Goal: Find specific fact: Find specific fact

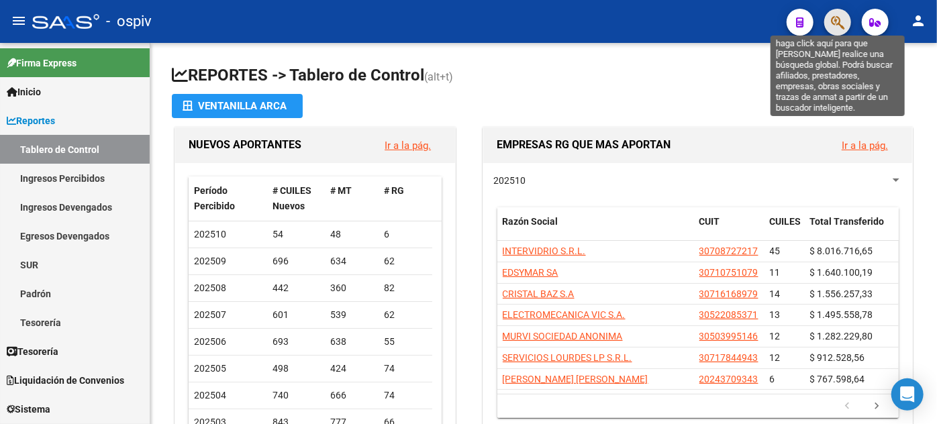
click at [840, 15] on icon "button" at bounding box center [837, 22] width 13 height 15
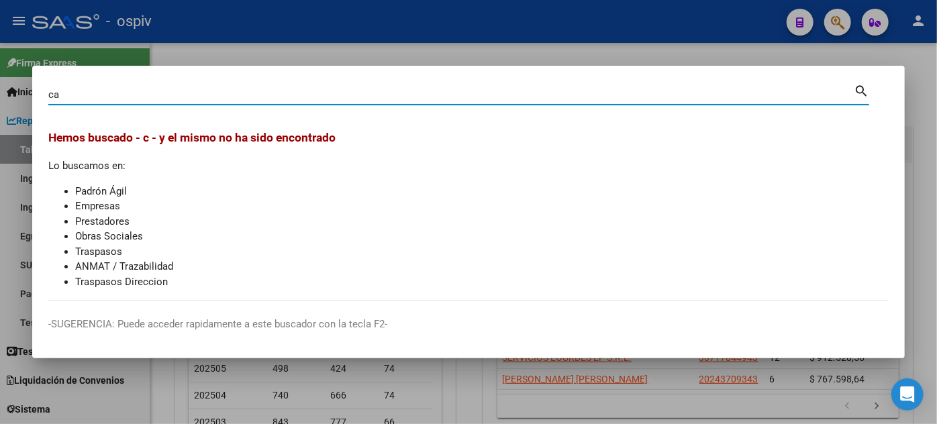
type input "c"
type input "[PERSON_NAME]"
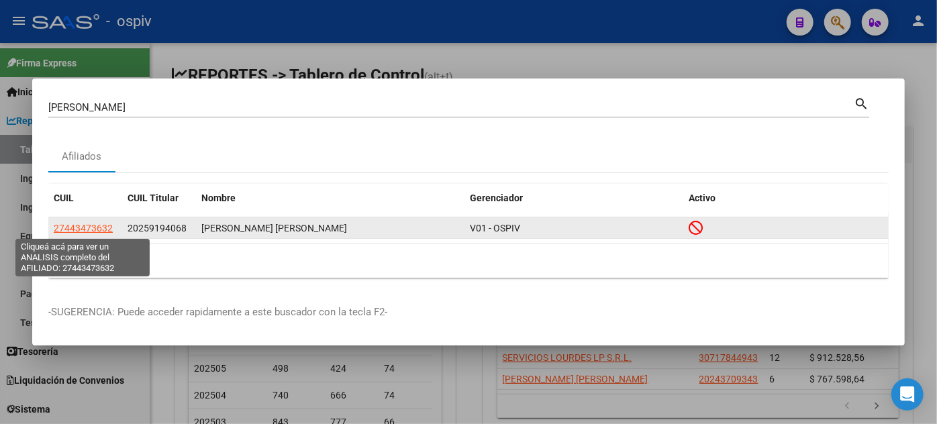
click at [93, 226] on span "27443473632" at bounding box center [83, 228] width 59 height 11
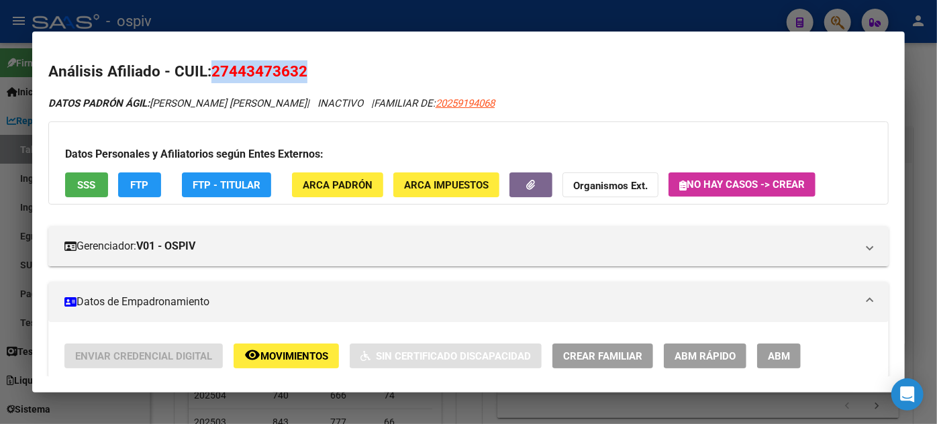
drag, startPoint x: 216, startPoint y: 70, endPoint x: 315, endPoint y: 65, distance: 98.8
click at [315, 65] on h2 "Análisis Afiliado - CUIL: 27443473632" at bounding box center [468, 71] width 841 height 23
copy span "27443473632"
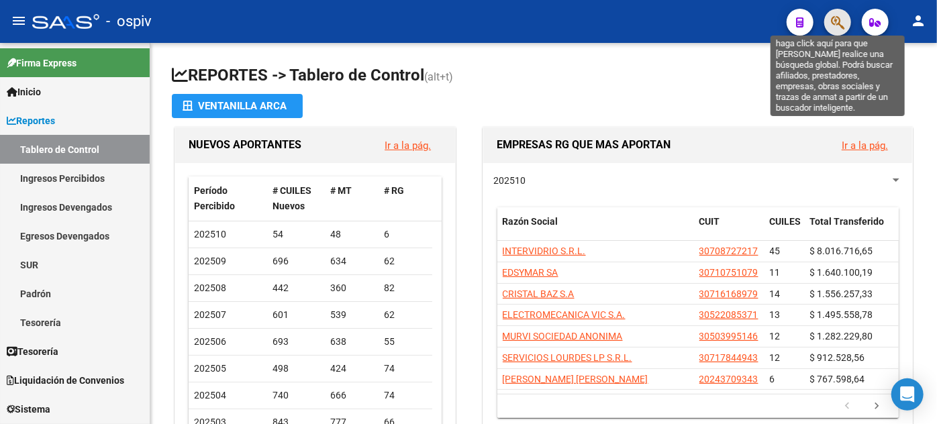
click at [838, 25] on icon "button" at bounding box center [837, 22] width 13 height 15
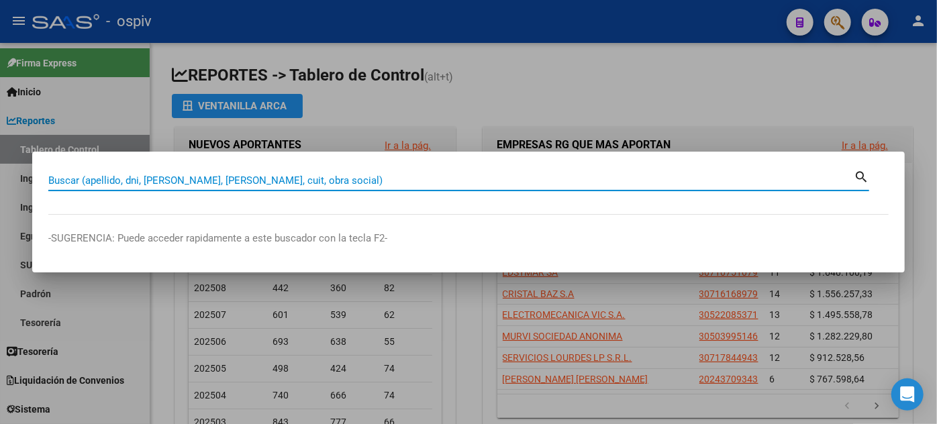
click at [838, 25] on div at bounding box center [468, 212] width 937 height 424
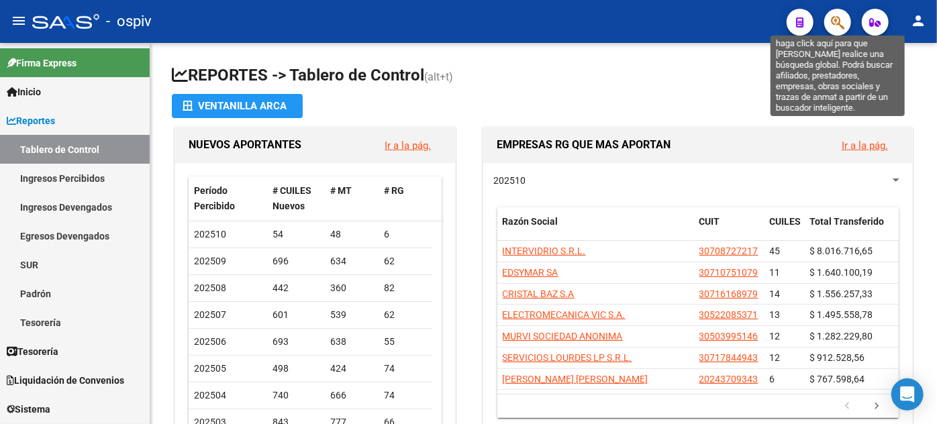
click at [838, 25] on icon "button" at bounding box center [837, 22] width 13 height 15
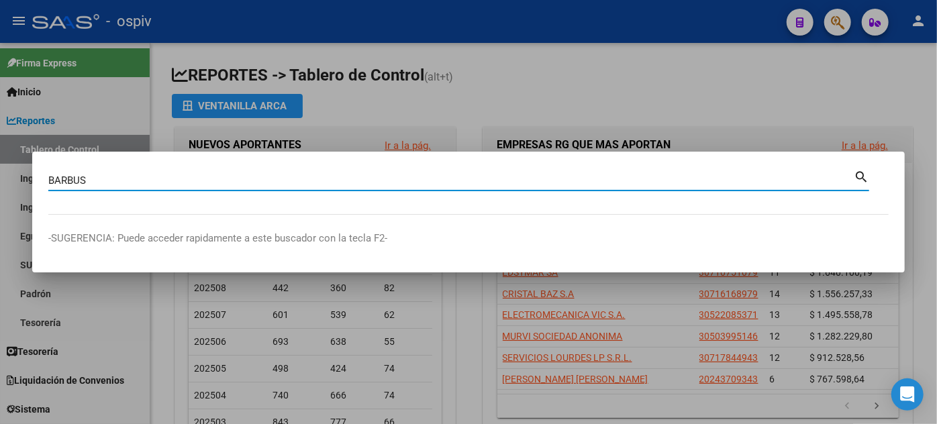
type input "BARBUS"
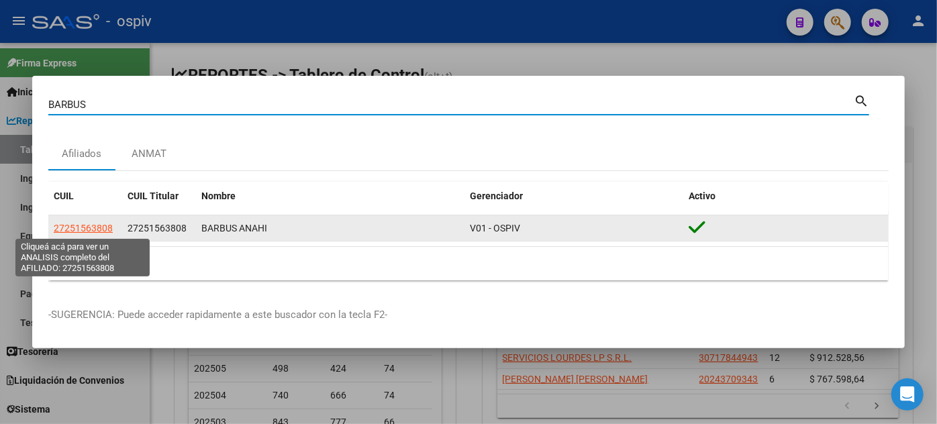
click at [90, 226] on span "27251563808" at bounding box center [83, 228] width 59 height 11
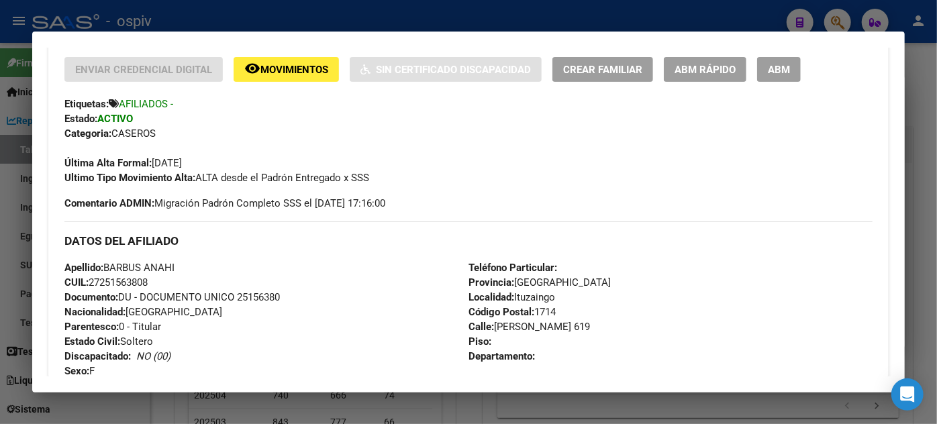
scroll to position [574, 0]
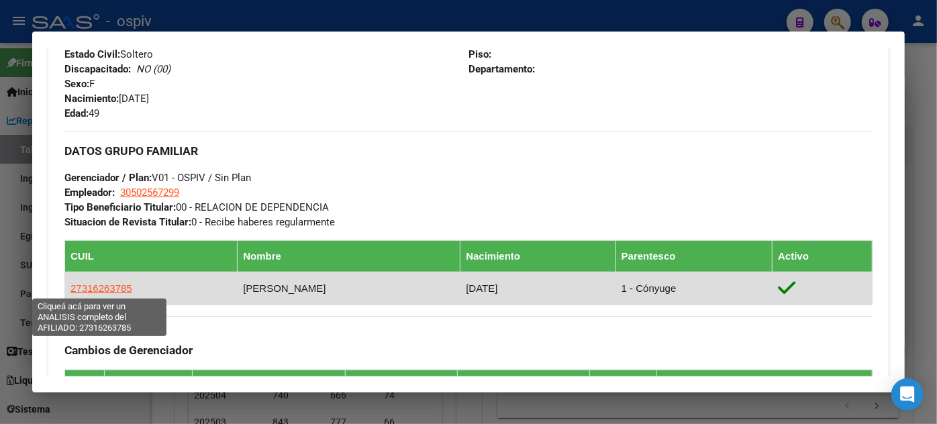
click at [89, 283] on span "27316263785" at bounding box center [101, 288] width 62 height 11
type textarea "27316263785"
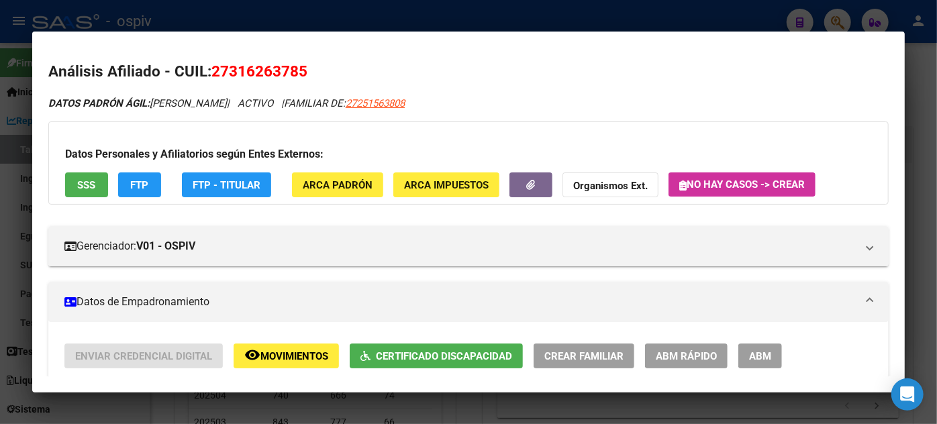
drag, startPoint x: 213, startPoint y: 70, endPoint x: 334, endPoint y: 74, distance: 121.6
click at [334, 74] on h2 "Análisis Afiliado - CUIL: 27316263785" at bounding box center [468, 71] width 841 height 23
copy span "27316263785"
